Goal: Complete application form

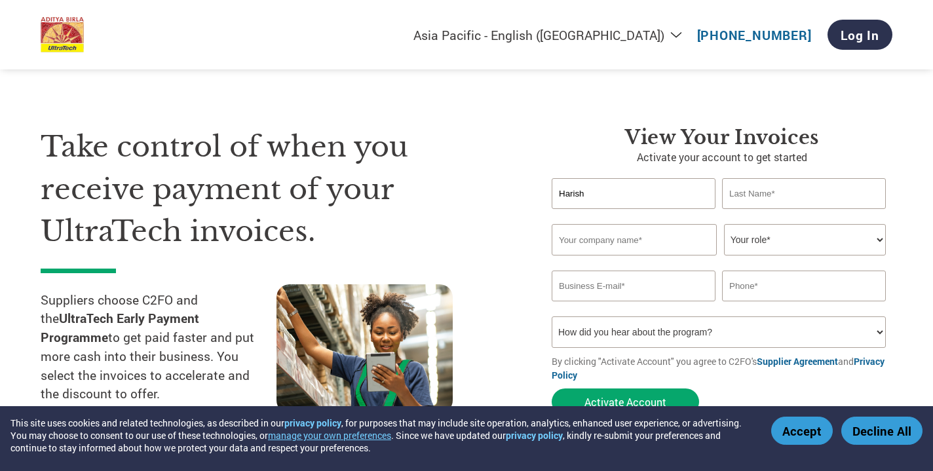
select select "en-IN"
click at [758, 189] on input "text" at bounding box center [804, 193] width 164 height 31
type input "[PERSON_NAME]"
type input "Ultrafine Mineral & Admixtures Pvt Ltd"
select select "OTHER"
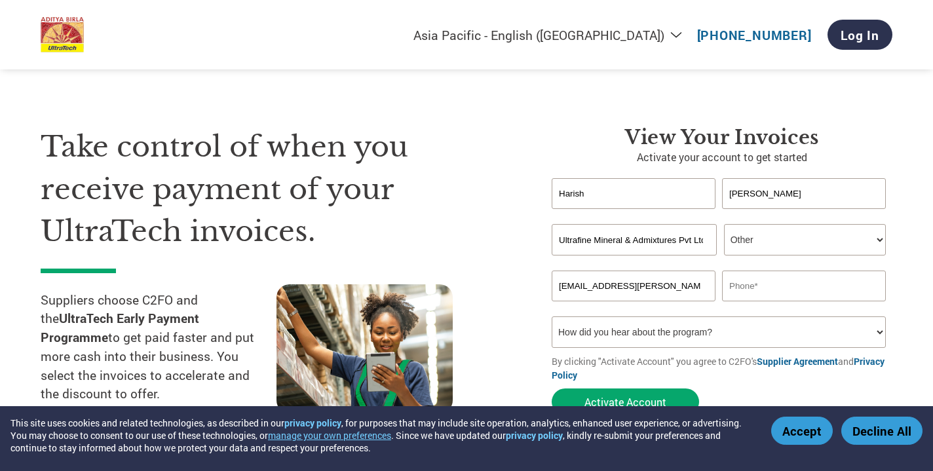
type input "[EMAIL_ADDRESS][PERSON_NAME][DOMAIN_NAME]"
type input "9833577001"
select select "Email"
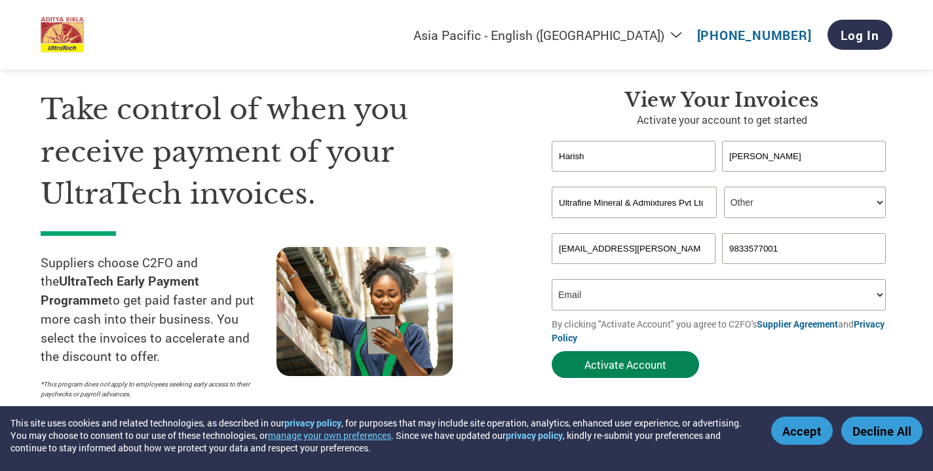
click at [661, 375] on button "Activate Account" at bounding box center [625, 364] width 147 height 27
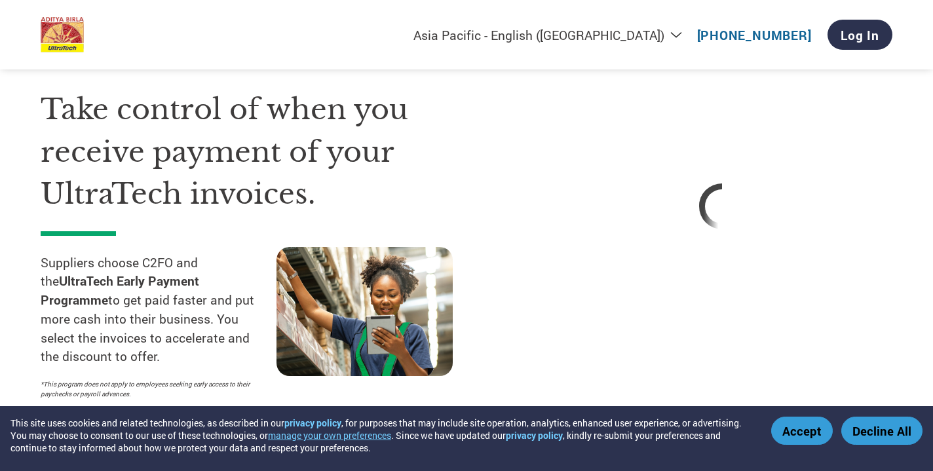
click at [802, 442] on button "Accept" at bounding box center [802, 431] width 62 height 28
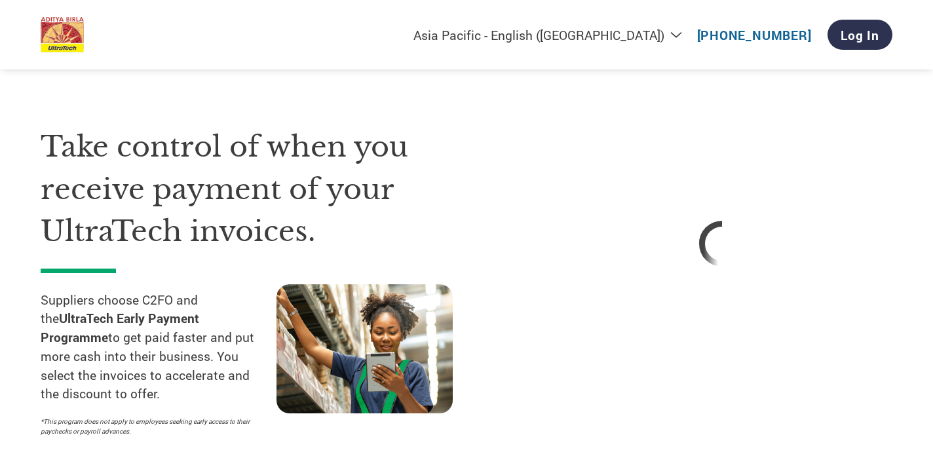
select select "en-IN"
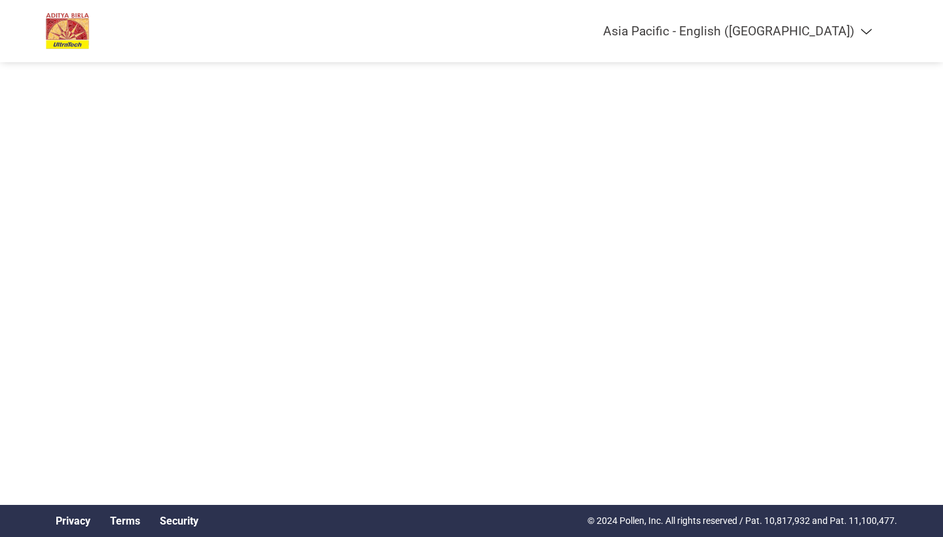
select select "en-IN"
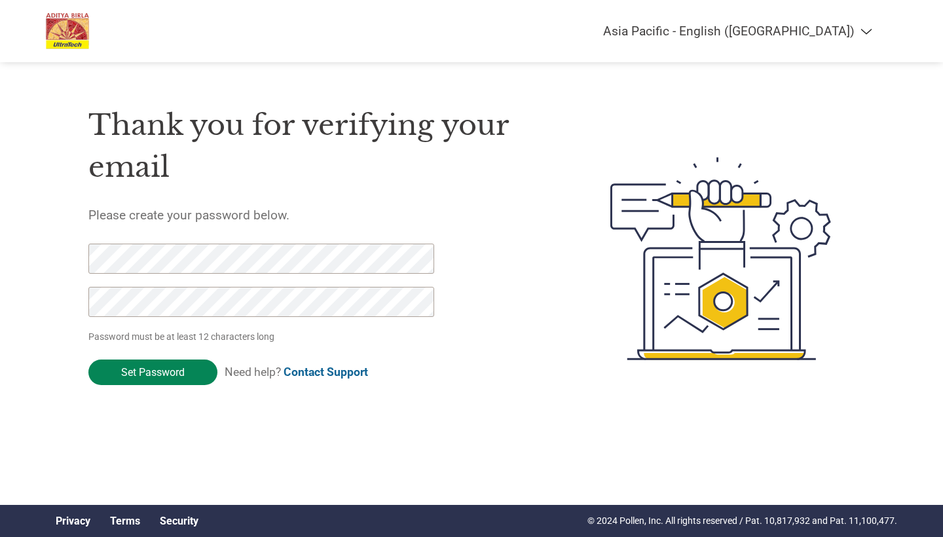
click at [183, 377] on input "Set Password" at bounding box center [152, 373] width 129 height 26
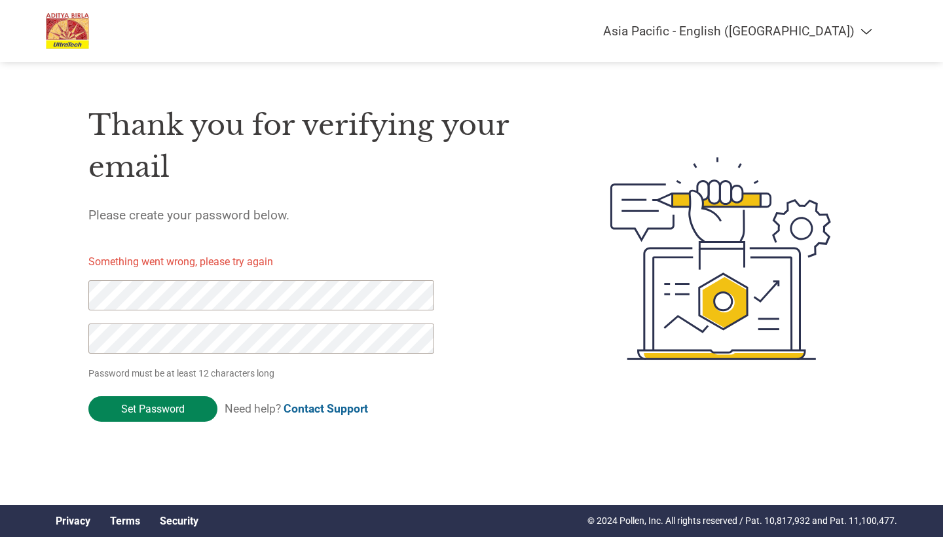
click at [172, 412] on input "Set Password" at bounding box center [152, 409] width 129 height 26
